Goal: Information Seeking & Learning: Check status

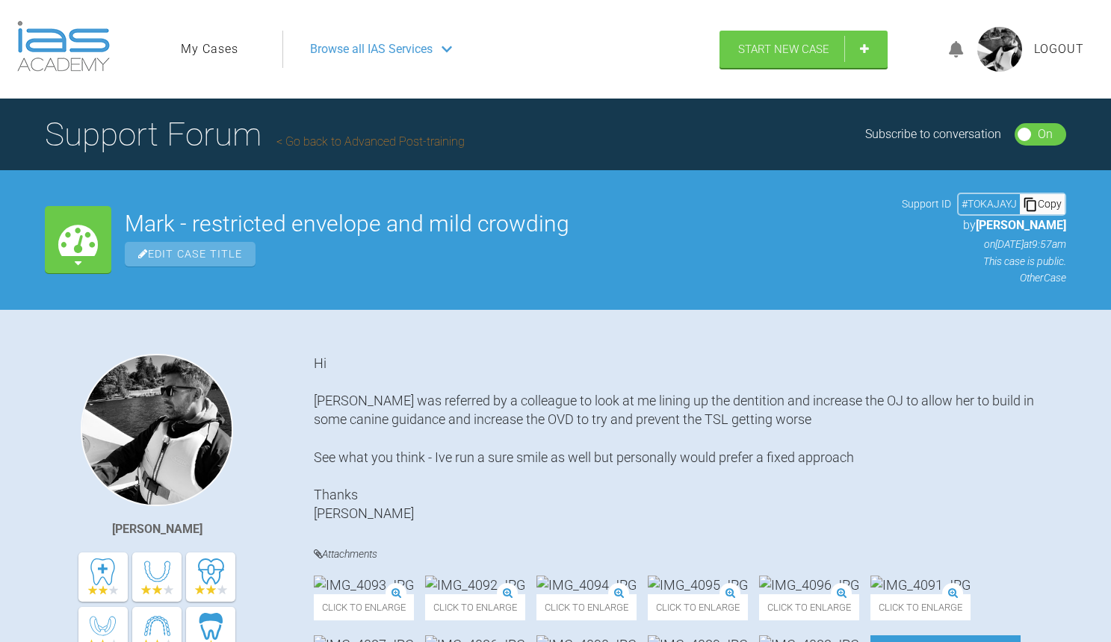
click at [408, 47] on span "Browse all IAS Services" at bounding box center [371, 49] width 123 height 19
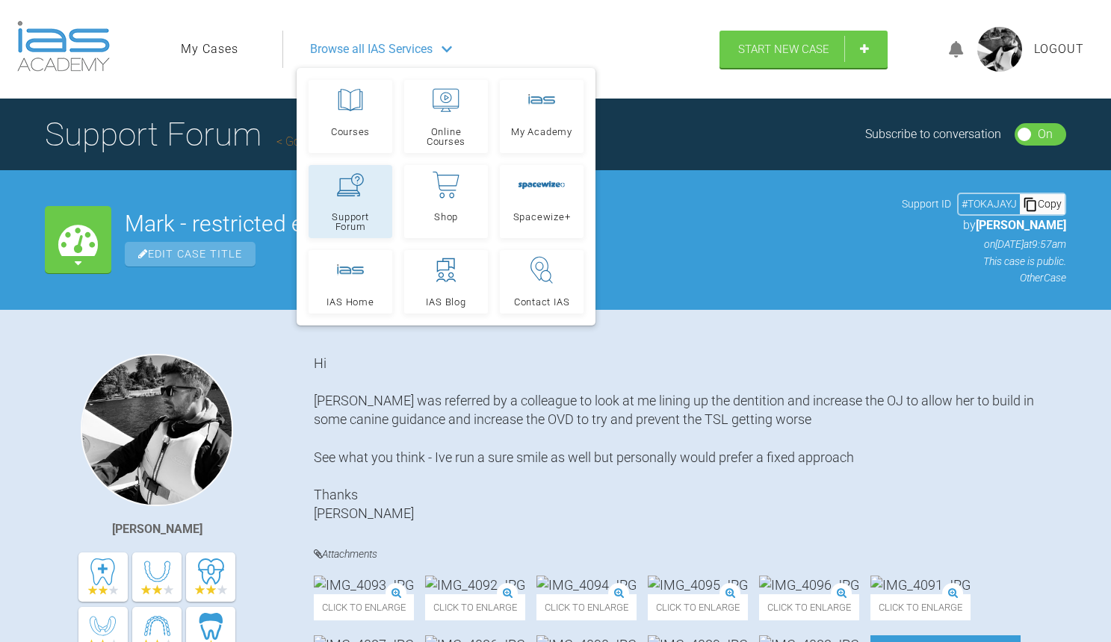
click at [342, 206] on link "Support Forum" at bounding box center [350, 201] width 84 height 73
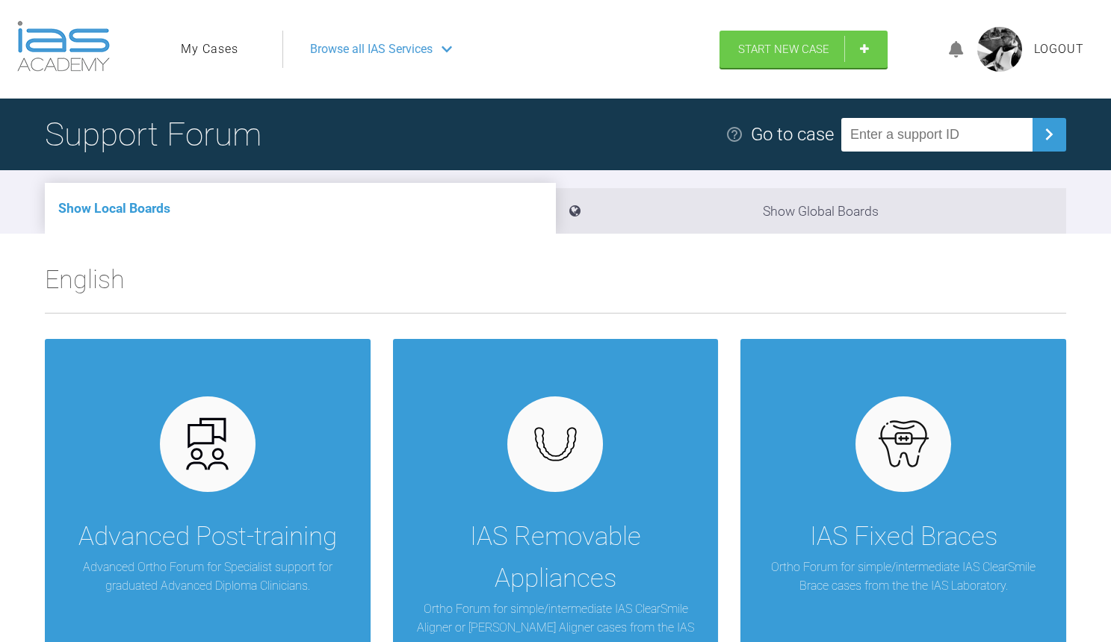
click at [221, 45] on link "My Cases" at bounding box center [210, 49] width 58 height 19
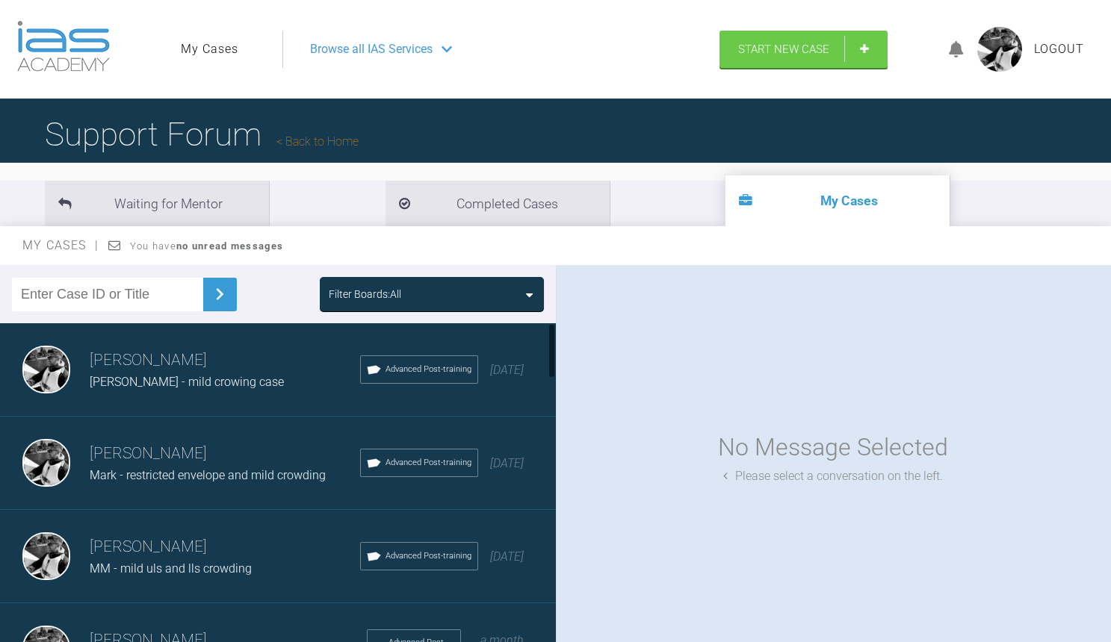
click at [220, 370] on h3 "[PERSON_NAME]" at bounding box center [225, 360] width 270 height 25
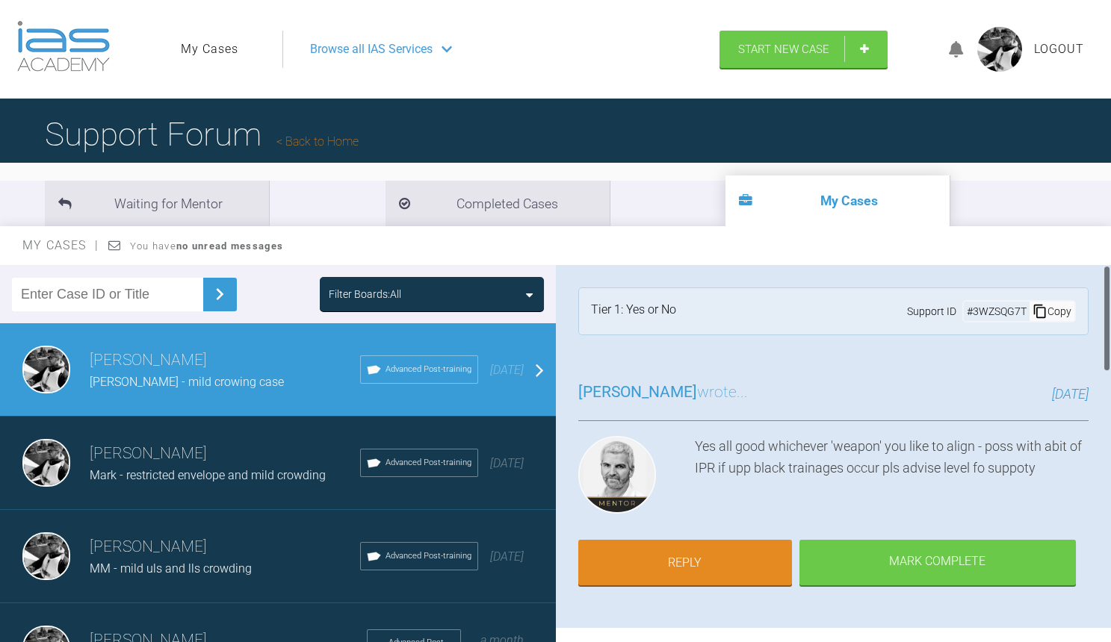
scroll to position [4, 0]
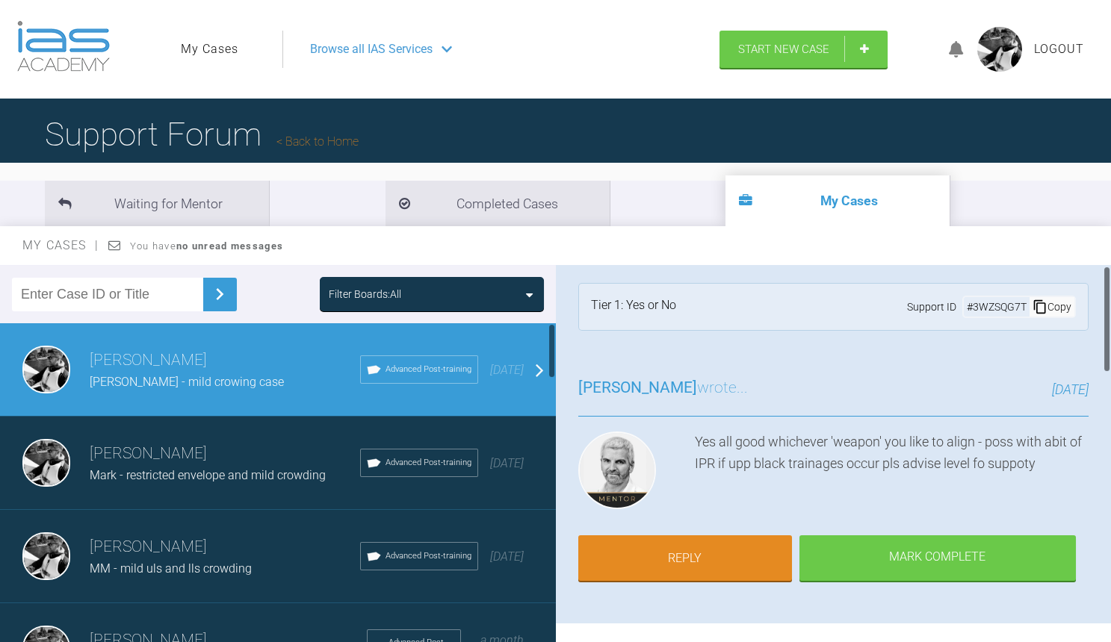
click at [252, 446] on h3 "[PERSON_NAME]" at bounding box center [225, 453] width 270 height 25
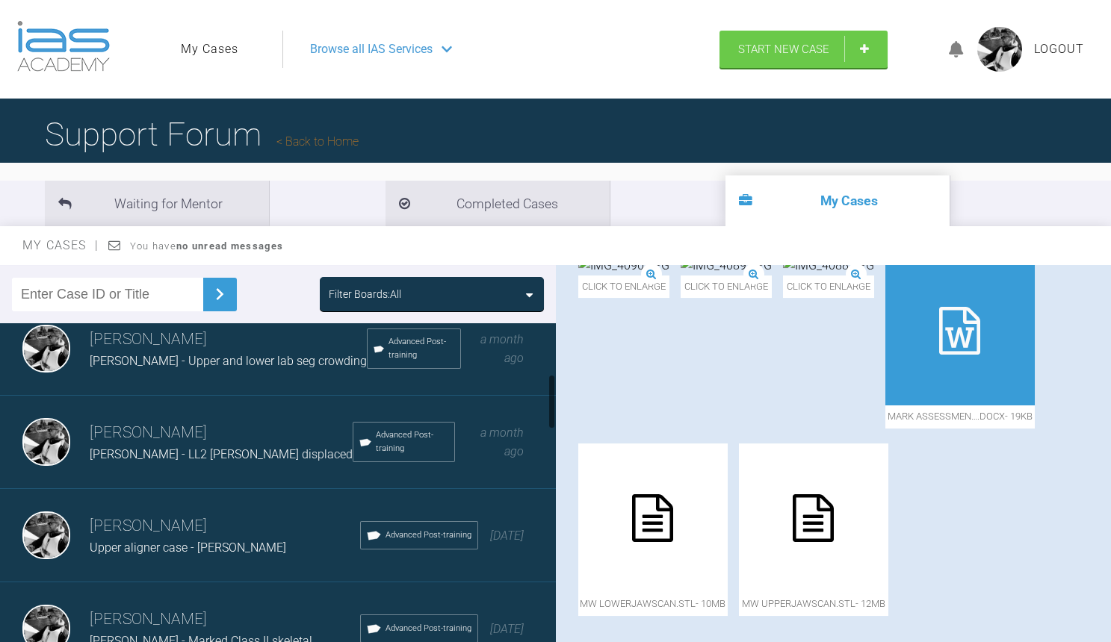
scroll to position [321, 0]
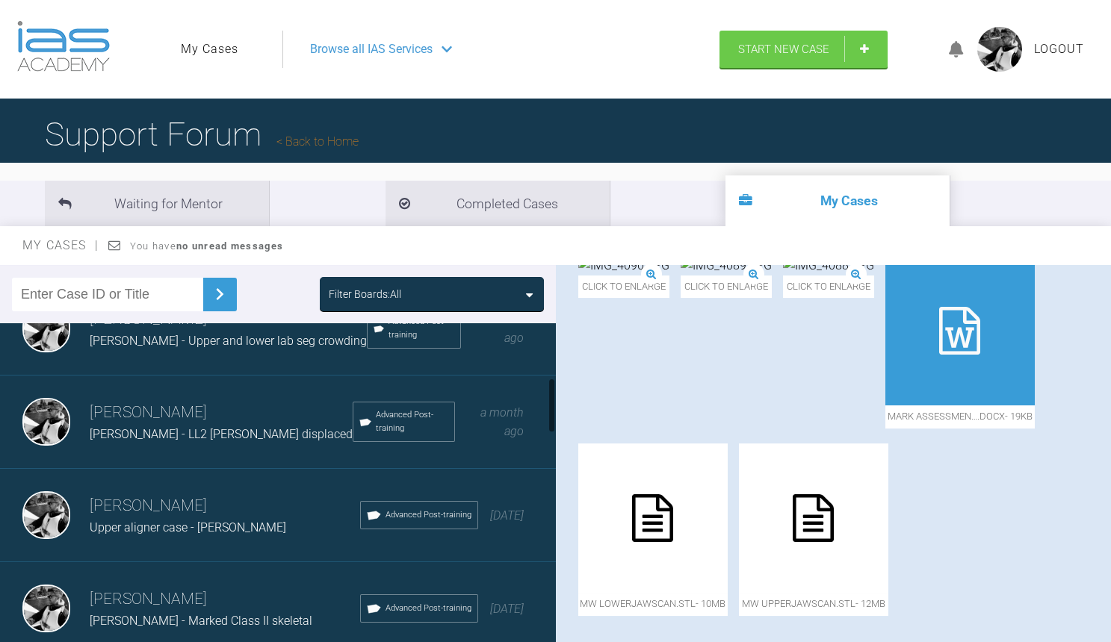
click at [213, 500] on h3 "[PERSON_NAME]" at bounding box center [225, 506] width 270 height 25
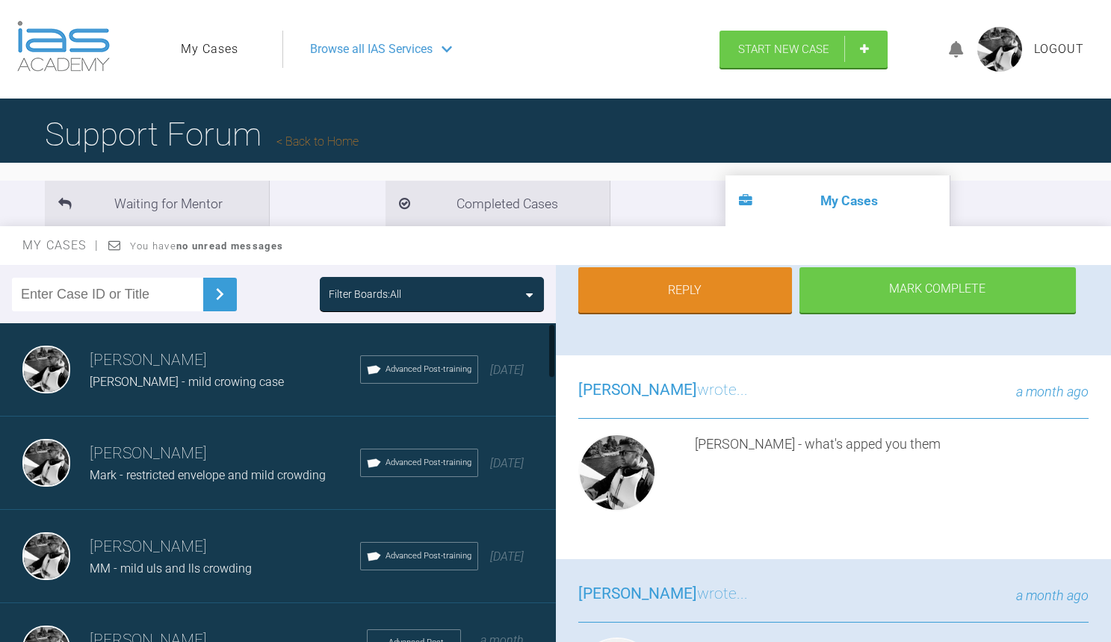
scroll to position [0, 0]
click at [275, 378] on div "[PERSON_NAME] - mild crowing case" at bounding box center [225, 382] width 270 height 19
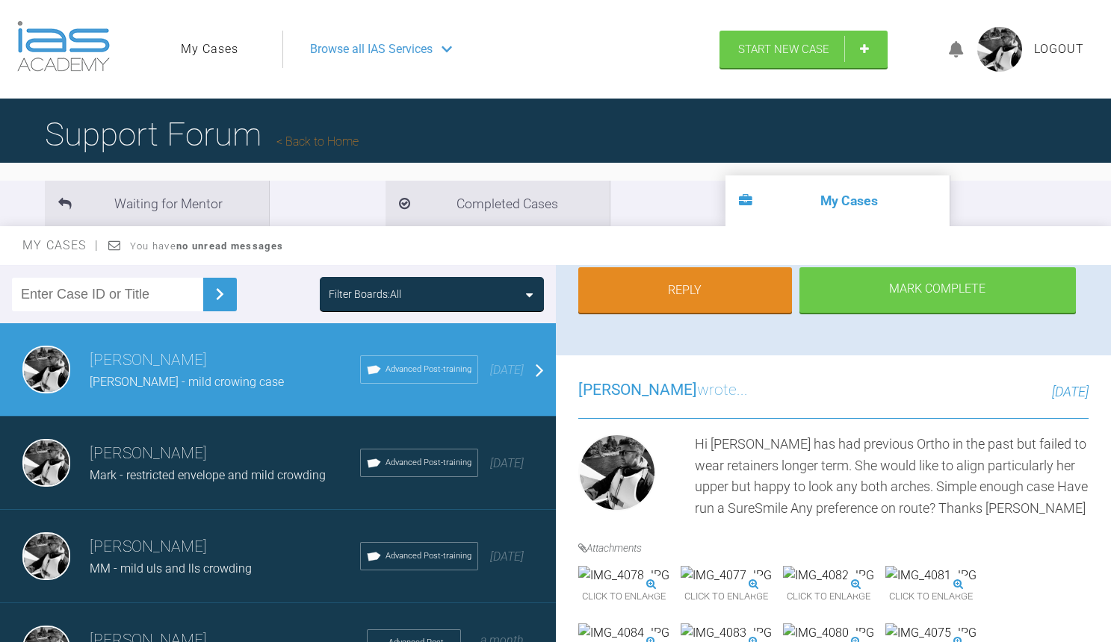
click at [285, 460] on h3 "[PERSON_NAME]" at bounding box center [225, 453] width 270 height 25
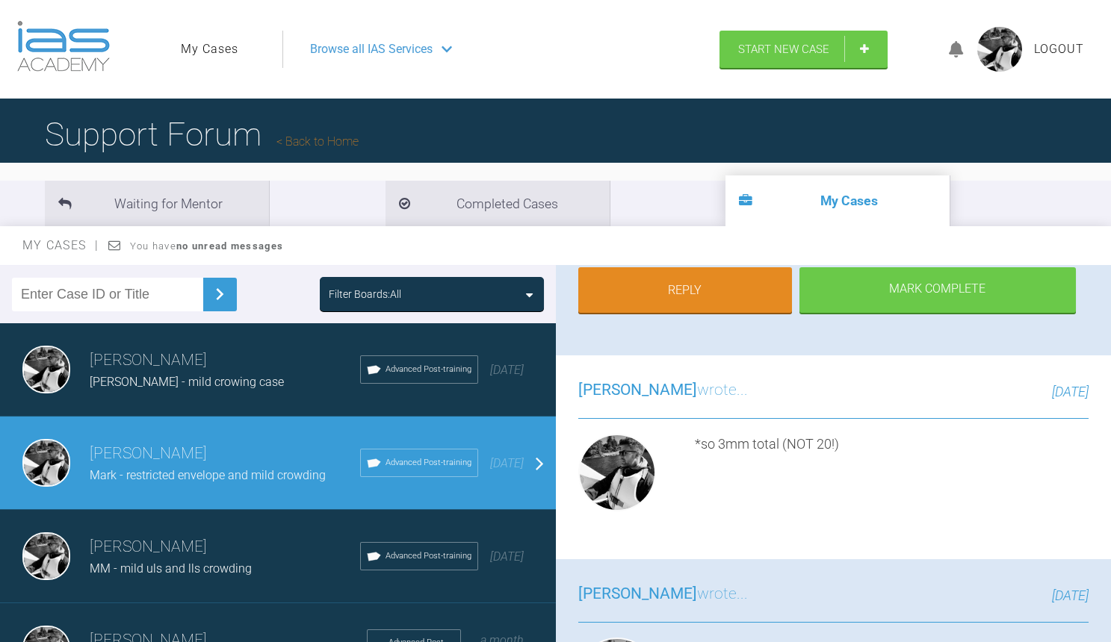
click at [262, 531] on div "[PERSON_NAME] MM - mild uls and lls crowding Advanced Post-training [DATE]" at bounding box center [278, 556] width 556 height 93
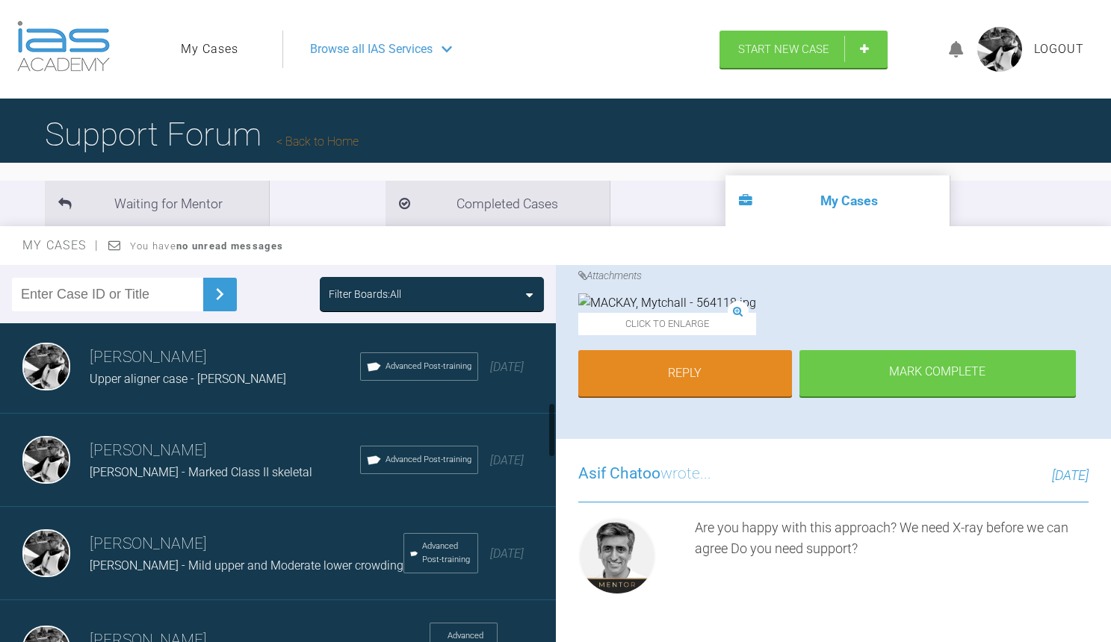
scroll to position [471, 0]
